Goal: Transaction & Acquisition: Purchase product/service

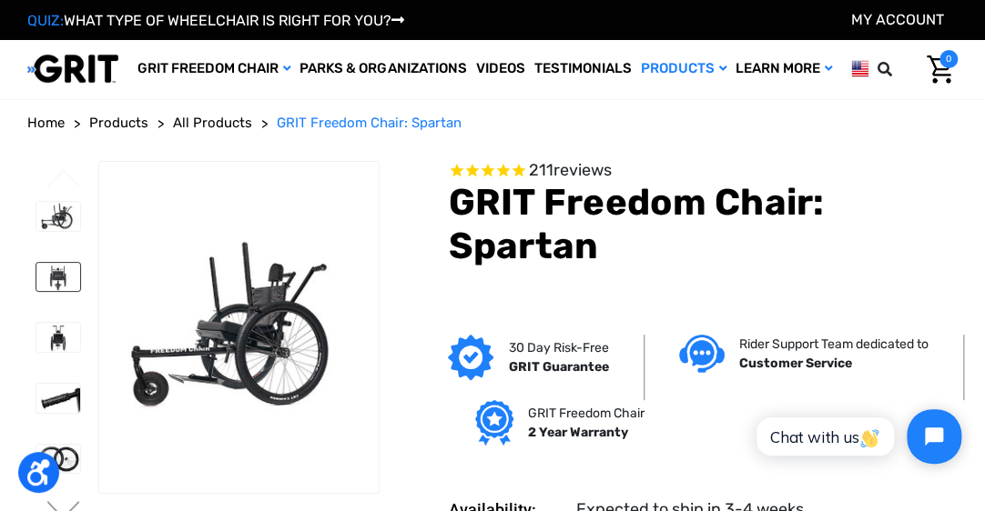
click at [36, 279] on img at bounding box center [58, 277] width 44 height 29
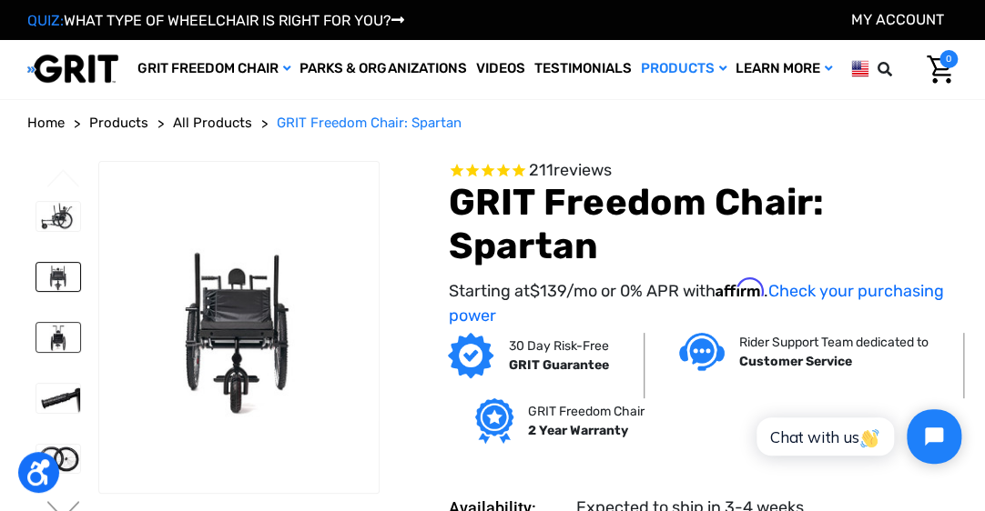
click at [36, 338] on img at bounding box center [58, 337] width 44 height 29
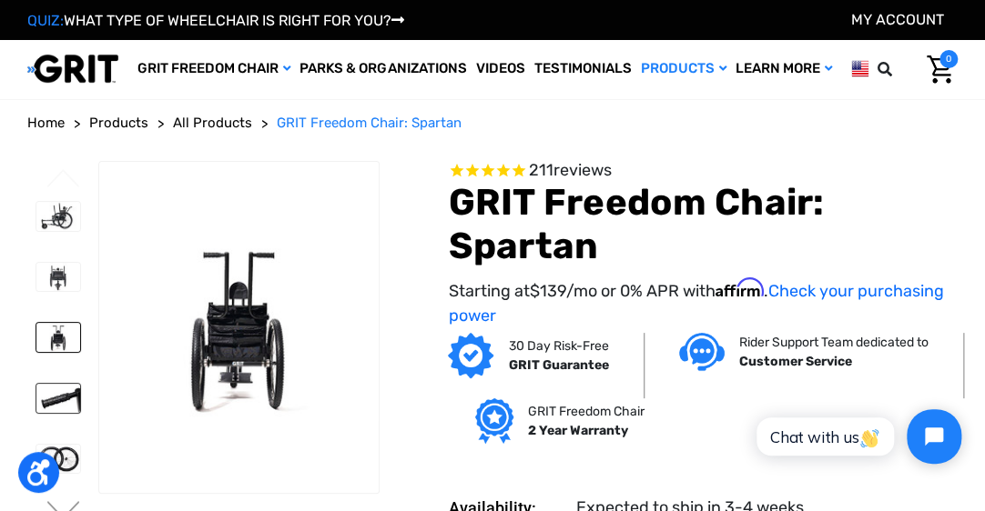
click at [36, 389] on img at bounding box center [58, 398] width 44 height 29
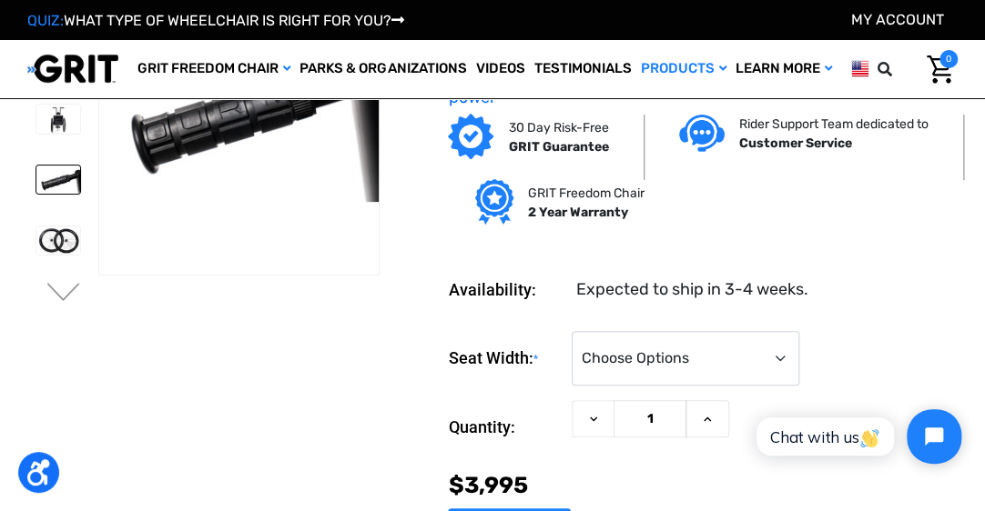
scroll to position [153, 0]
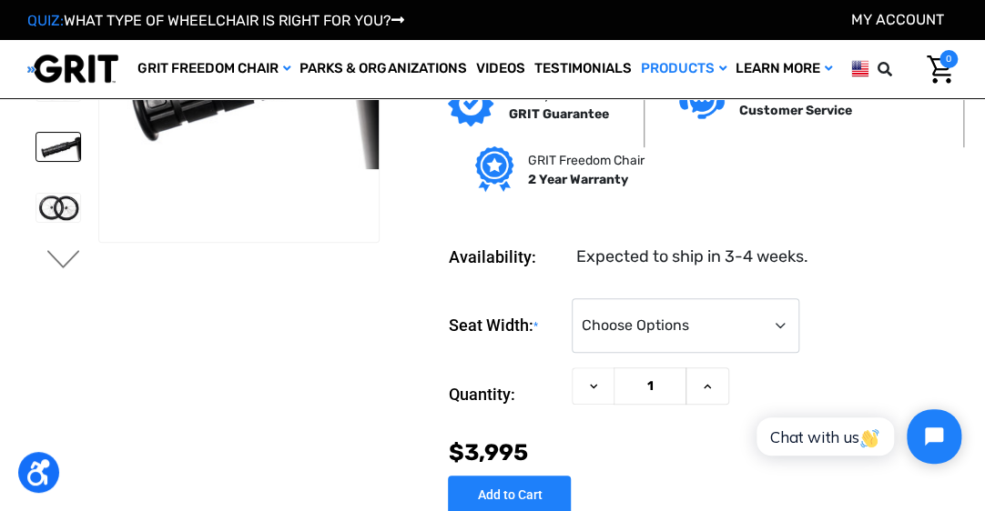
click at [48, 253] on button "Next" at bounding box center [64, 261] width 38 height 22
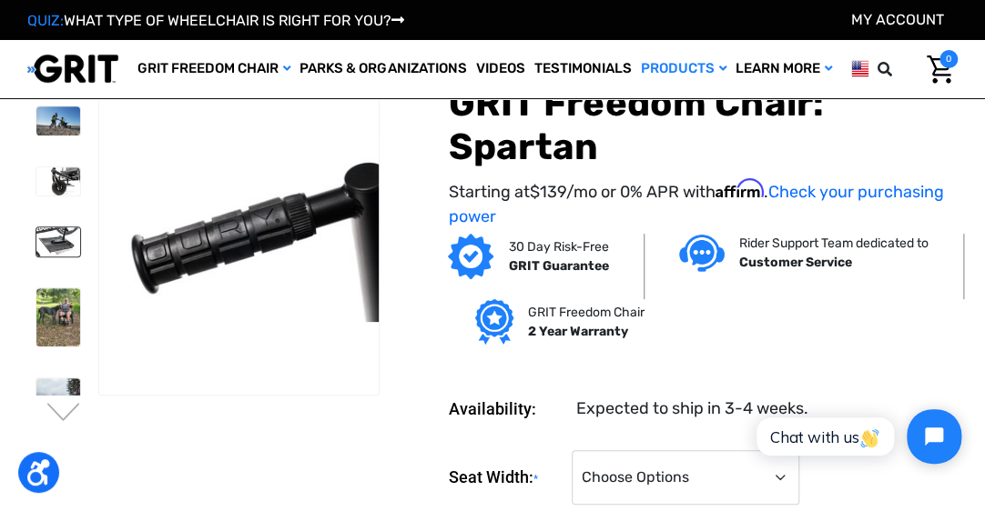
scroll to position [0, 0]
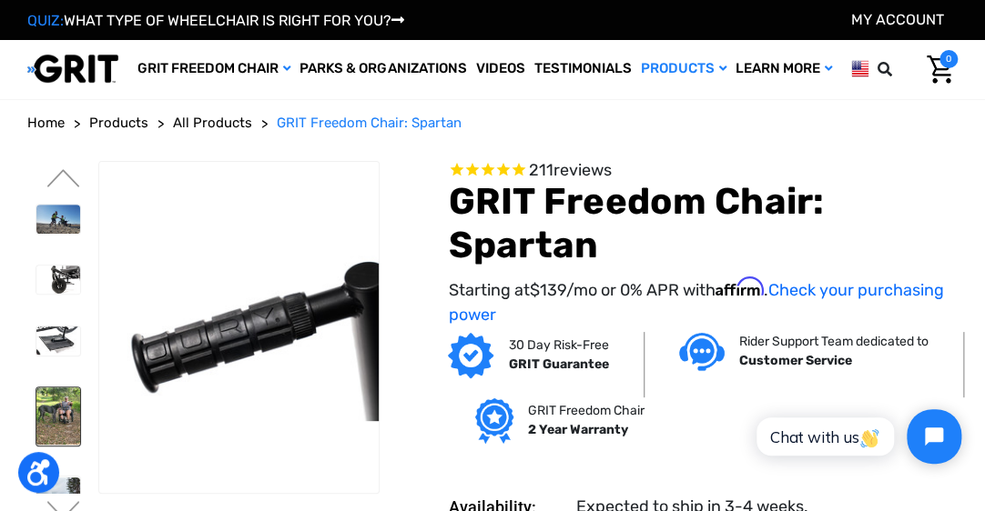
click at [39, 408] on img at bounding box center [58, 417] width 44 height 58
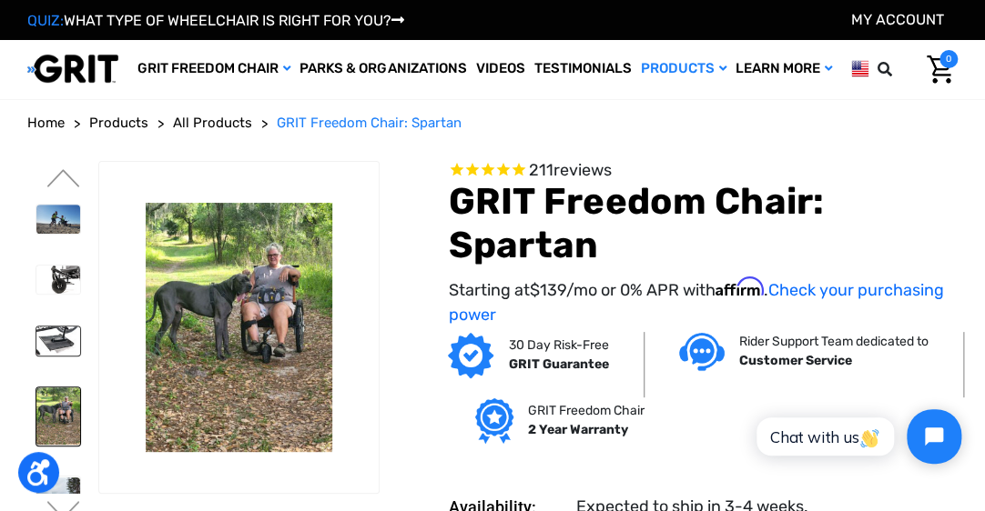
click at [37, 350] on img at bounding box center [58, 341] width 44 height 29
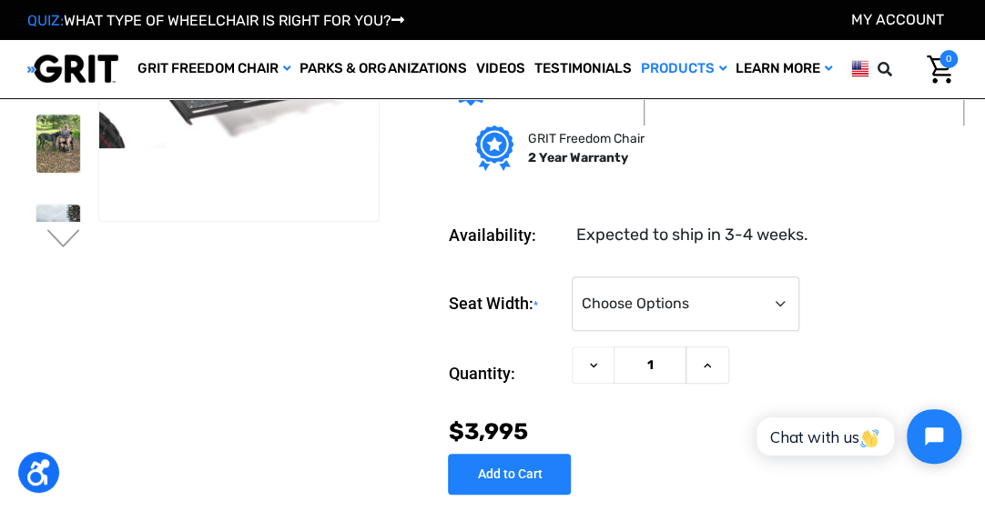
scroll to position [177, 0]
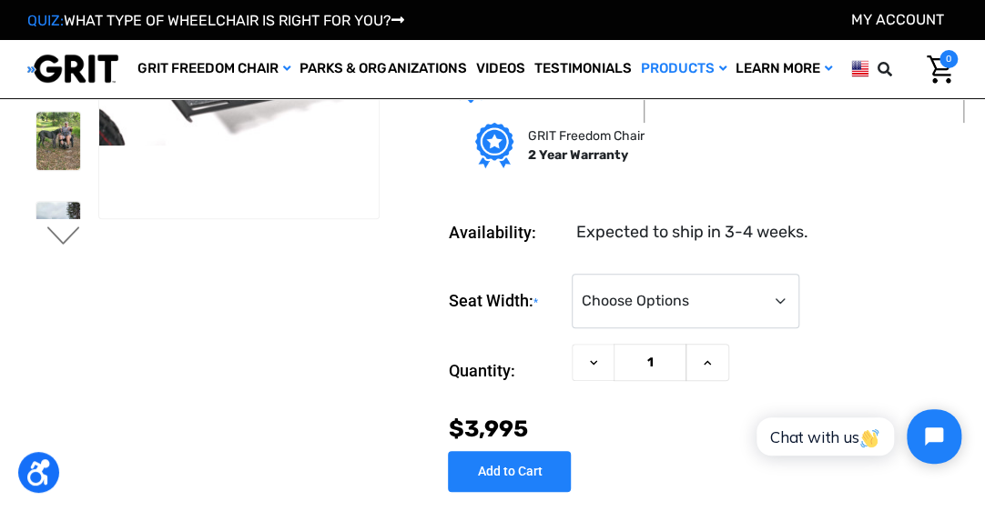
click at [53, 239] on button "Next" at bounding box center [64, 238] width 38 height 22
click at [50, 194] on li at bounding box center [57, 153] width 60 height 107
click at [36, 173] on img at bounding box center [58, 153] width 44 height 89
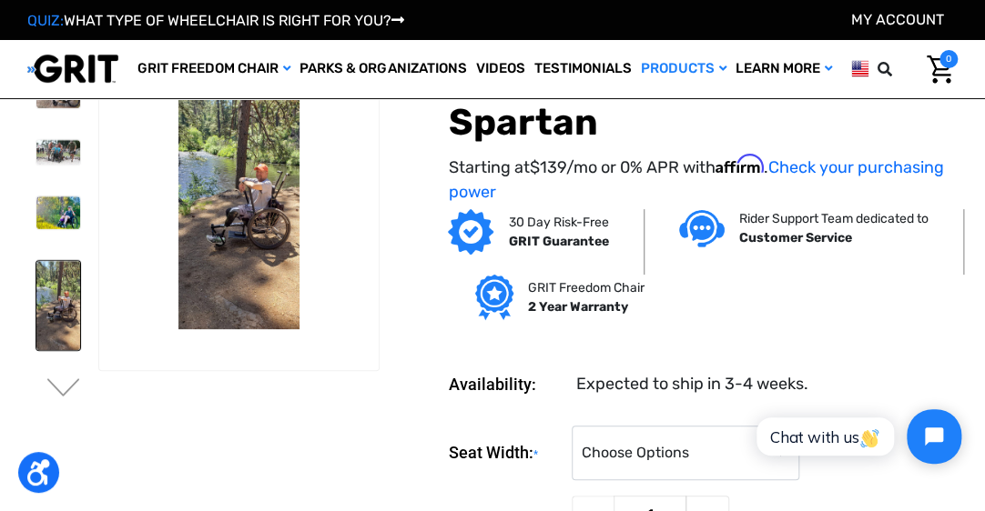
scroll to position [15, 0]
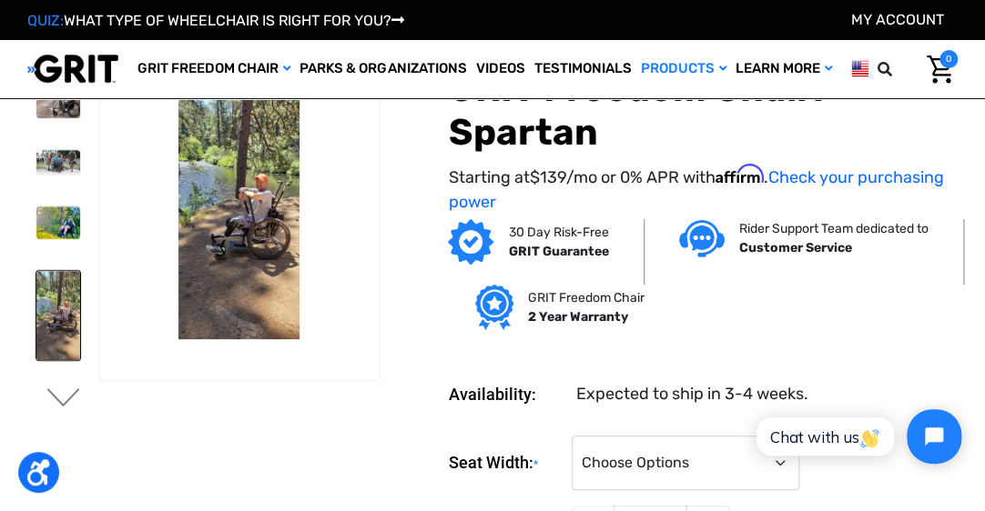
click at [61, 392] on button "Next" at bounding box center [64, 400] width 38 height 22
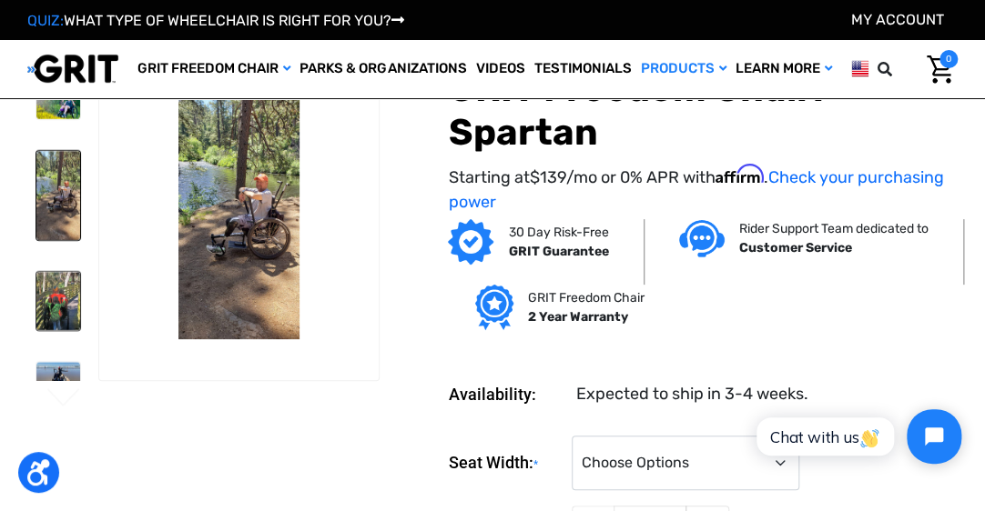
click at [46, 321] on img at bounding box center [58, 301] width 44 height 58
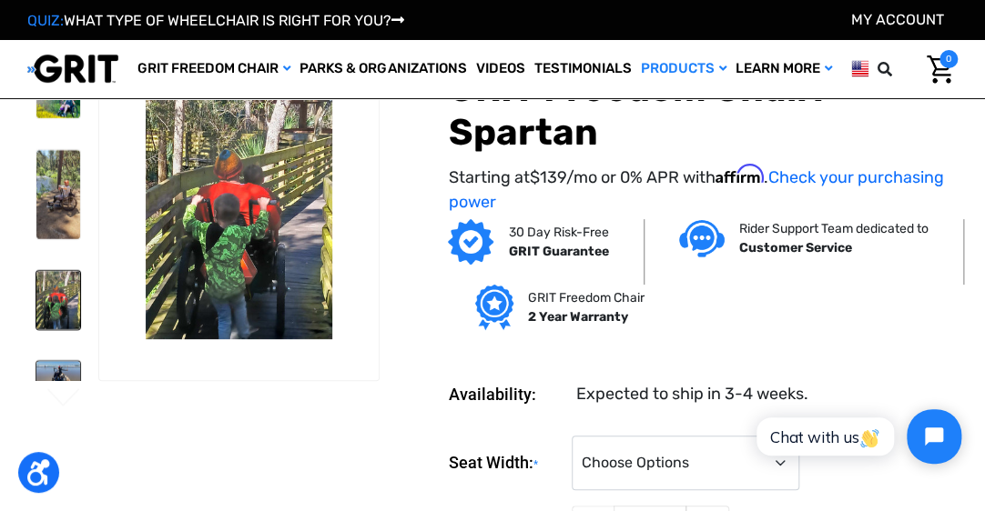
click at [36, 361] on img at bounding box center [58, 377] width 44 height 33
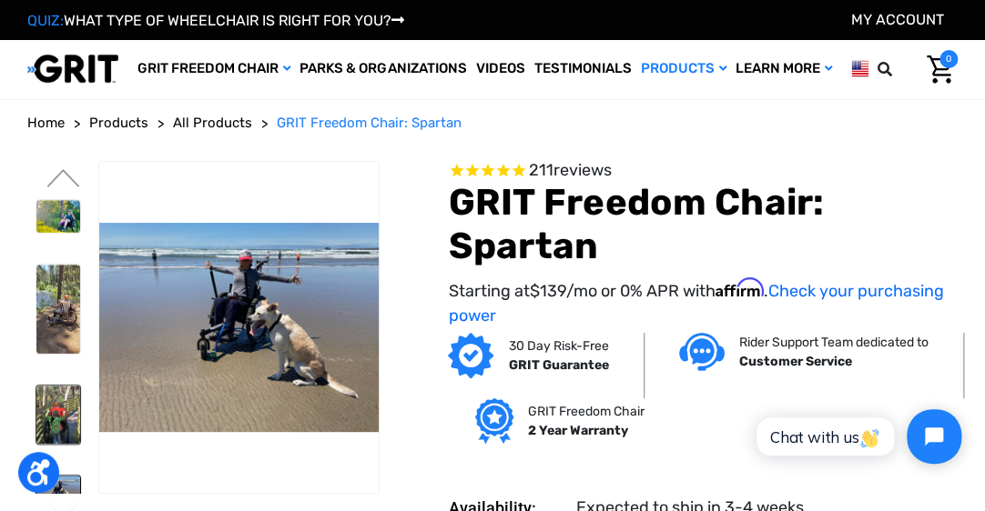
scroll to position [0, 0]
click at [65, 185] on button "Previous" at bounding box center [64, 180] width 38 height 22
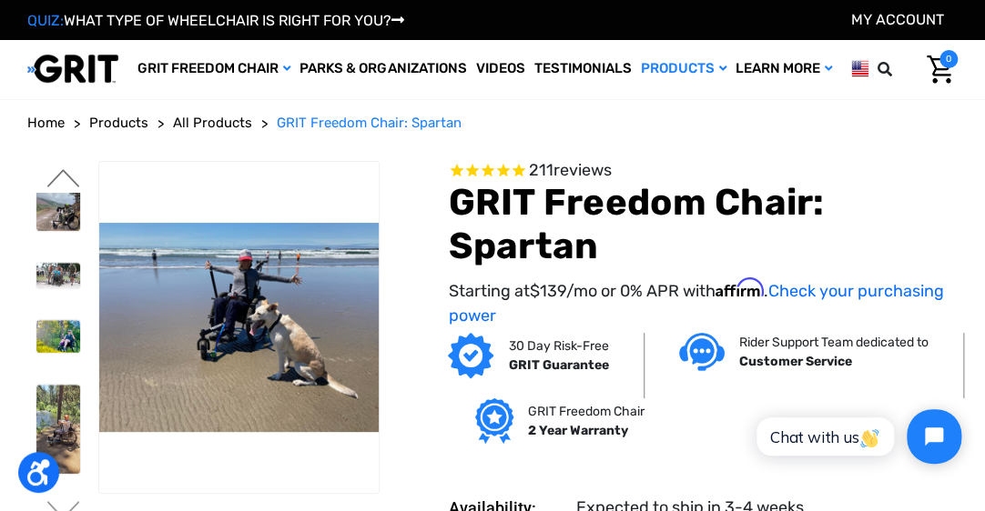
click at [65, 185] on button "Previous" at bounding box center [64, 180] width 38 height 22
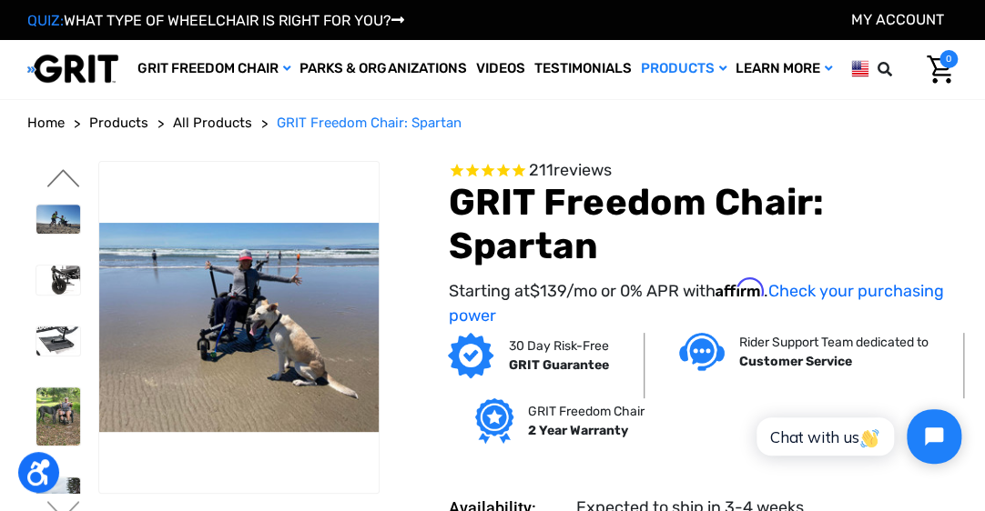
click at [65, 185] on button "Previous" at bounding box center [64, 180] width 38 height 22
click at [35, 265] on link at bounding box center [58, 280] width 46 height 31
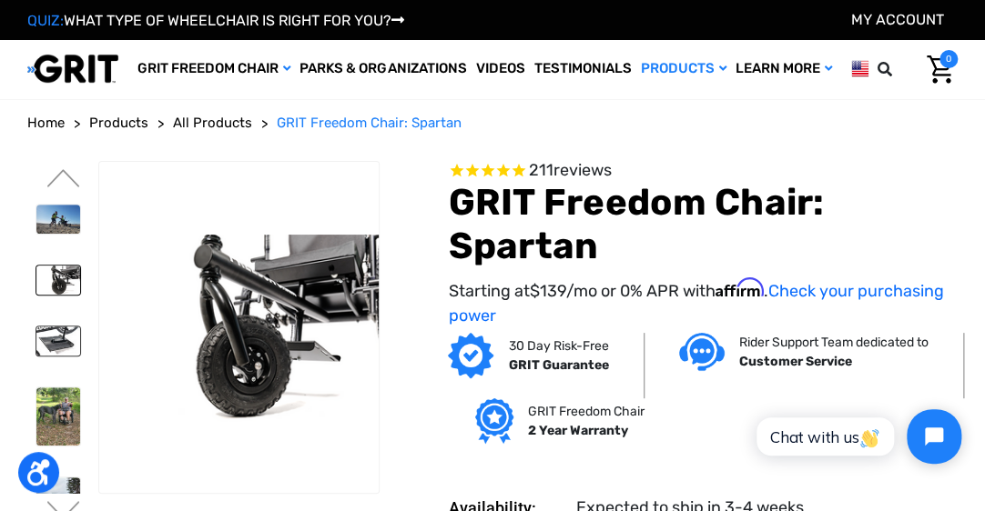
click at [36, 327] on img at bounding box center [58, 341] width 44 height 29
